Goal: Information Seeking & Learning: Learn about a topic

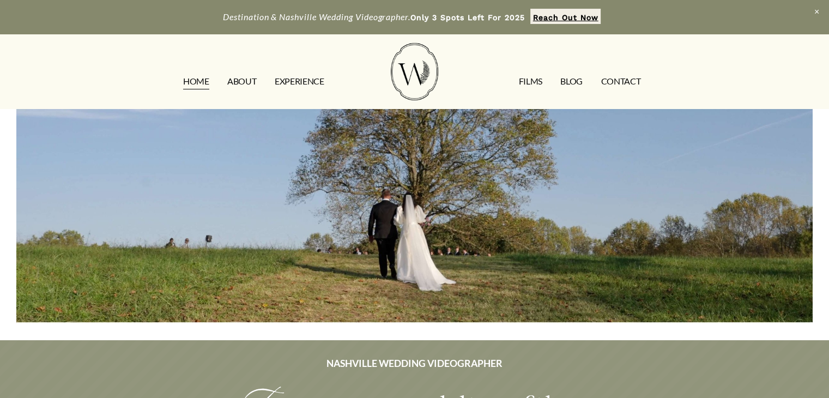
scroll to position [130, 0]
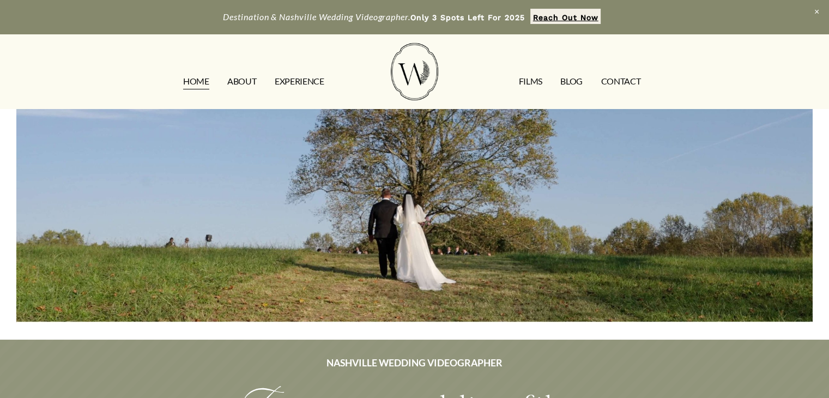
click at [536, 90] on link "FILMS" at bounding box center [529, 81] width 23 height 17
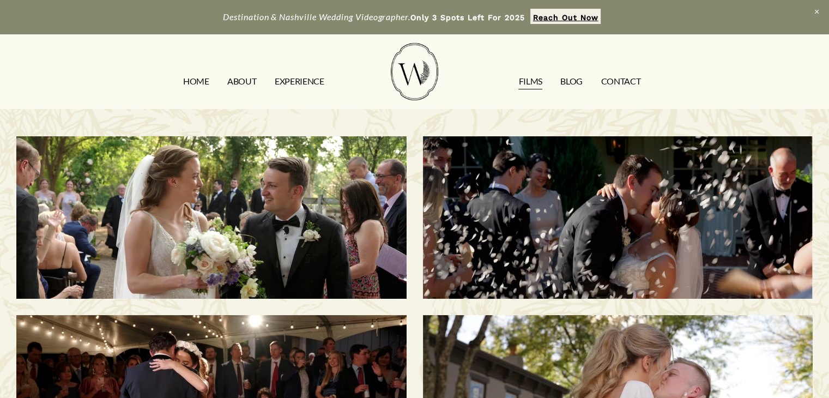
click at [403, 153] on div "Morgan & Tommy | Nashville, TN" at bounding box center [211, 217] width 390 height 162
click at [251, 80] on link "ABOUT" at bounding box center [241, 81] width 29 height 17
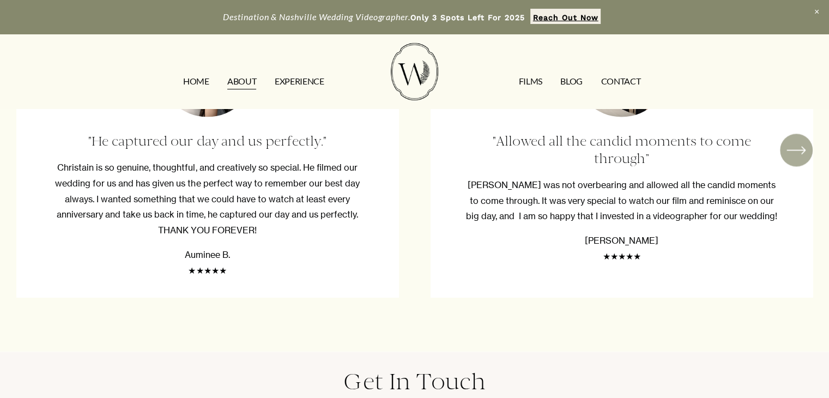
scroll to position [1875, 0]
